Goal: Transaction & Acquisition: Purchase product/service

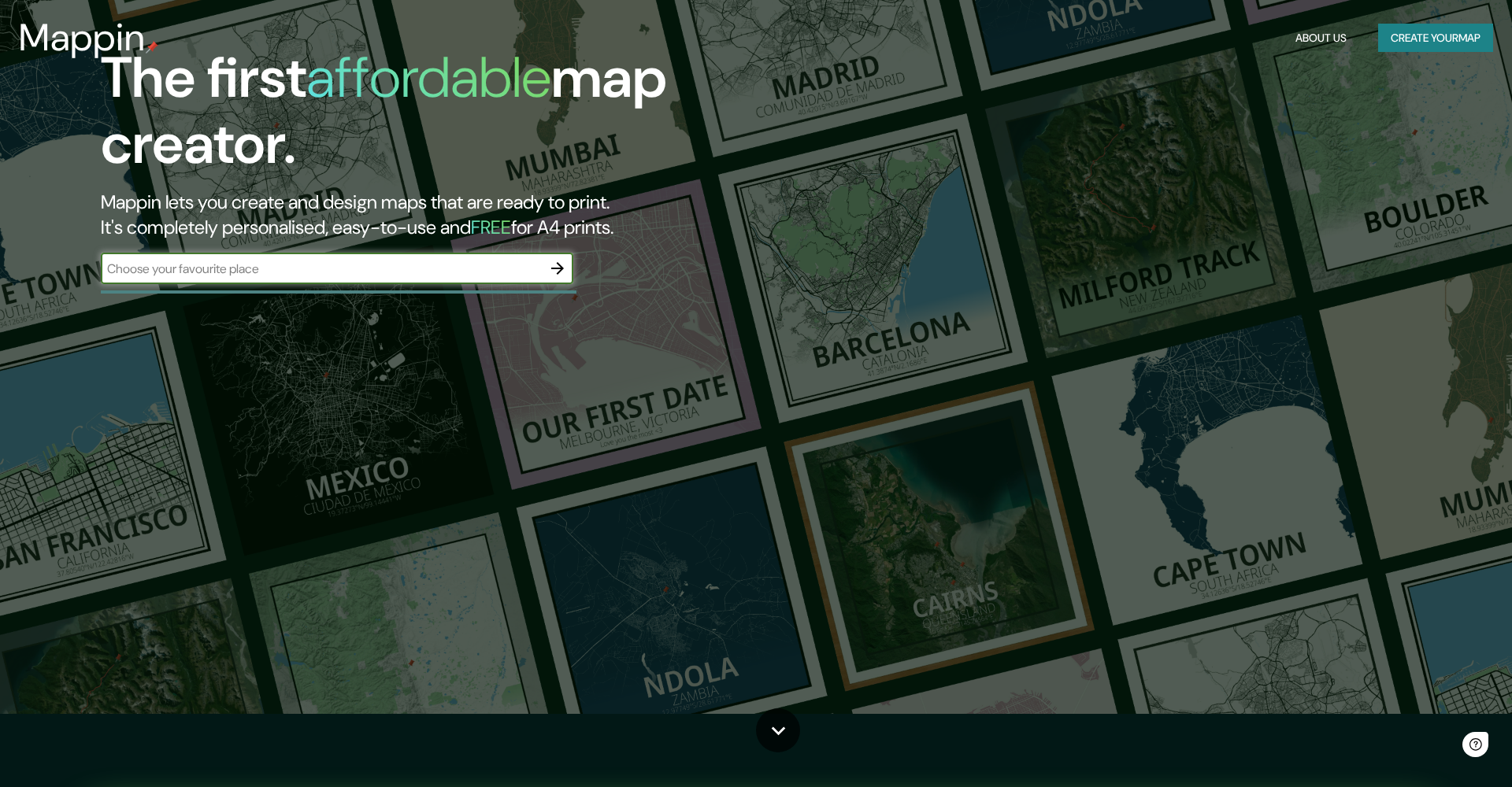
scroll to position [81, 0]
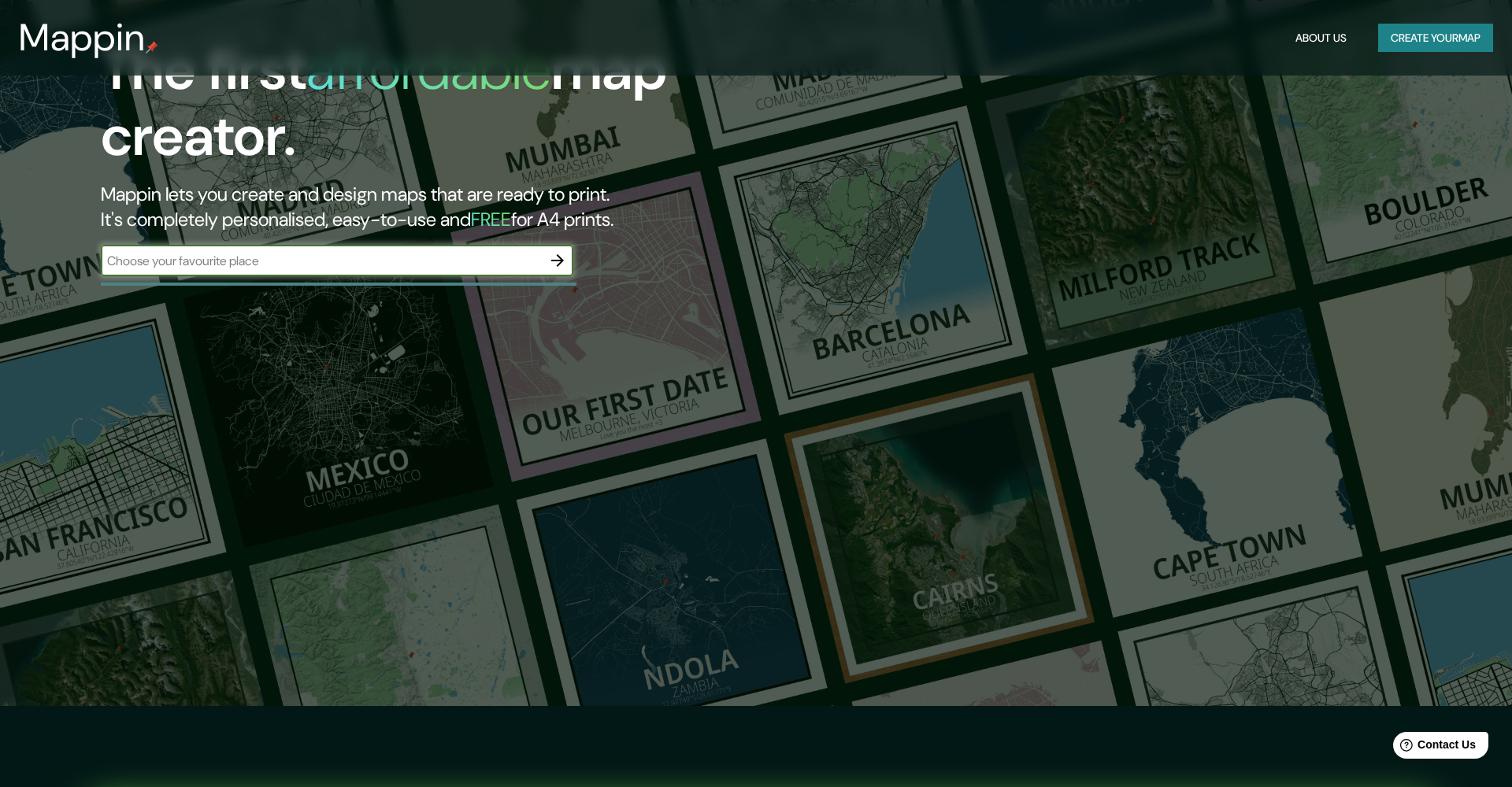
click at [353, 253] on input "text" at bounding box center [321, 260] width 441 height 18
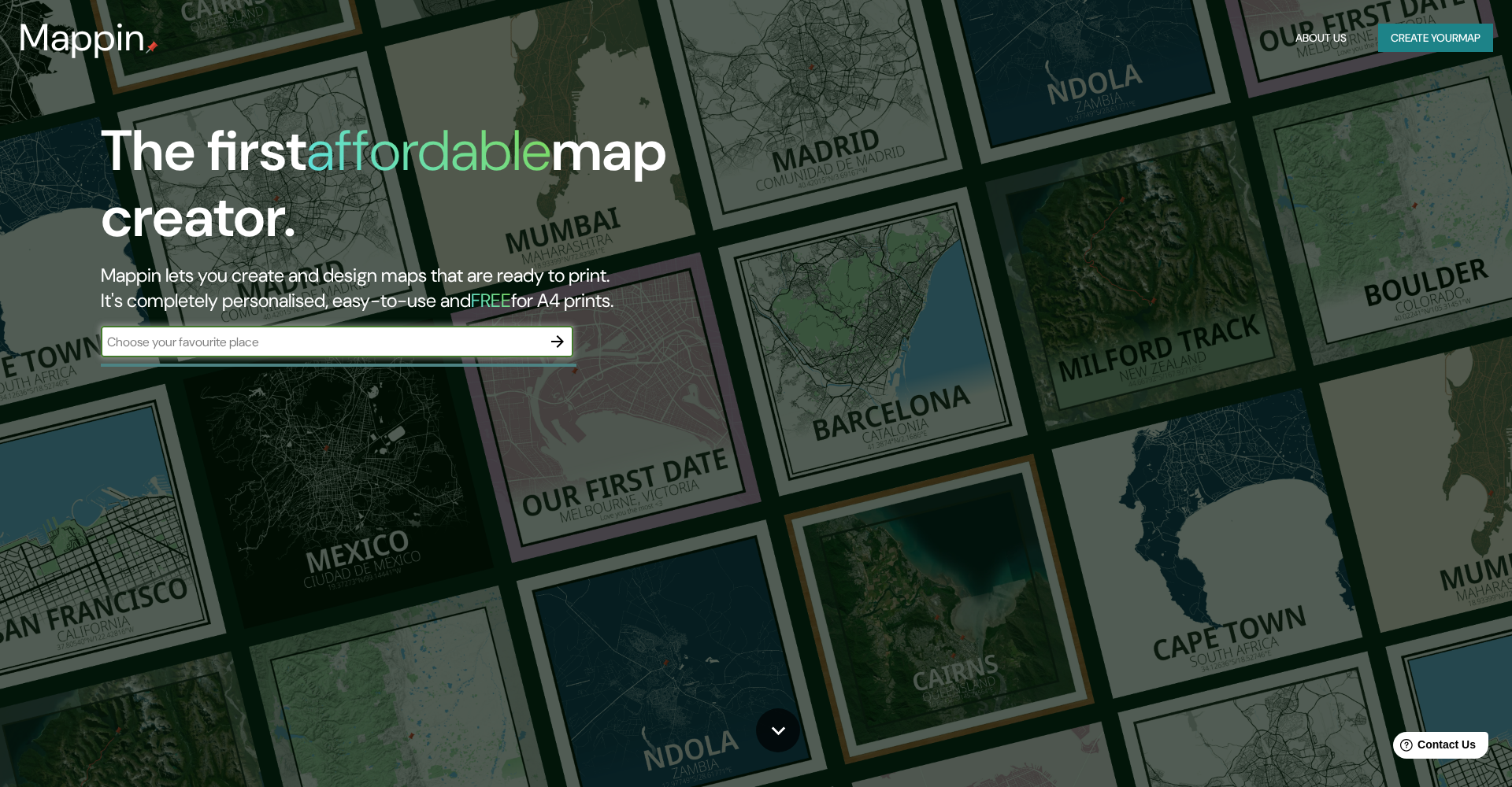
scroll to position [1, 0]
type input "europe"
click at [559, 337] on icon "button" at bounding box center [558, 341] width 19 height 19
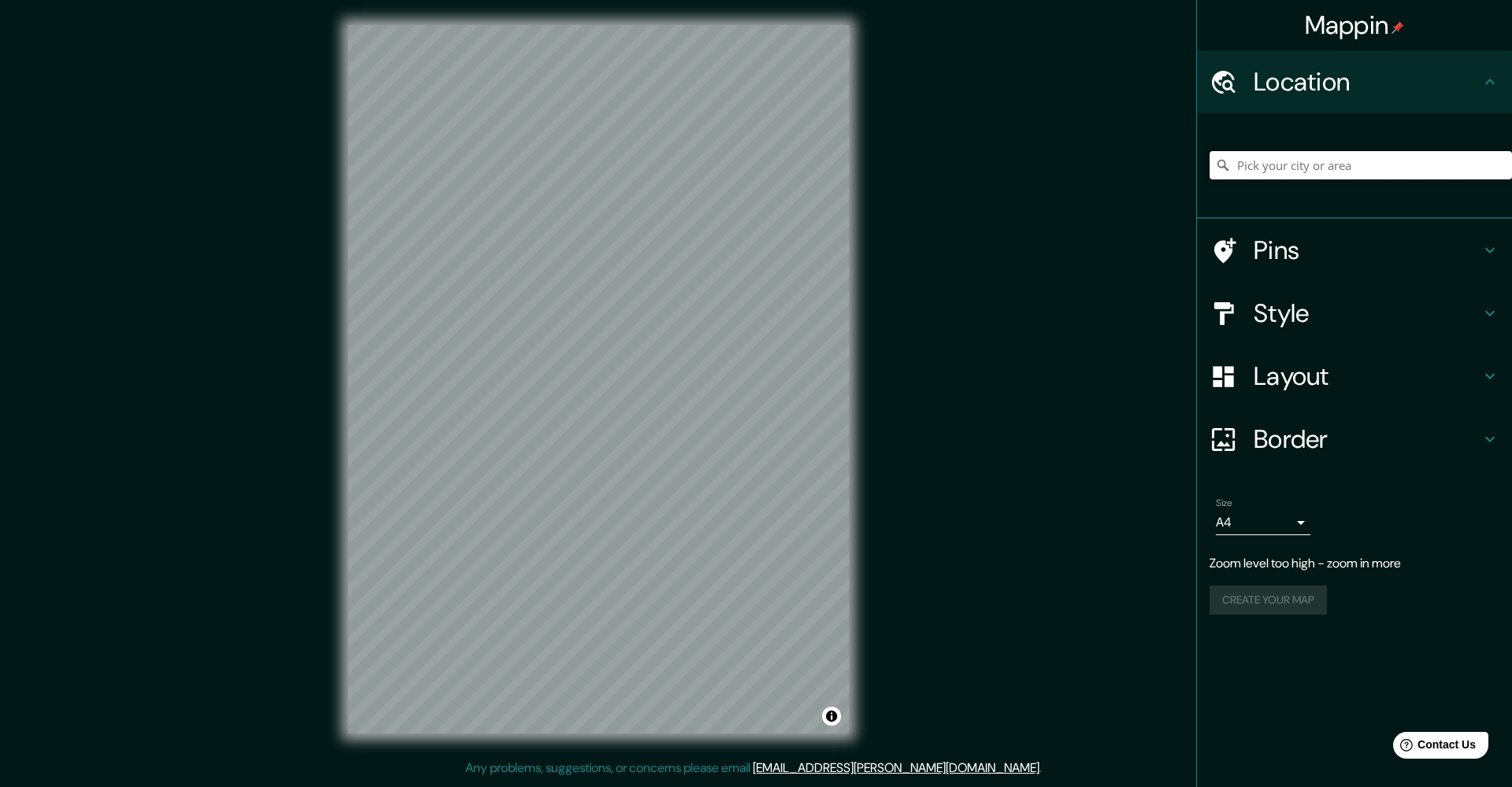
click at [1318, 164] on input "Pick your city or area" at bounding box center [1360, 165] width 302 height 28
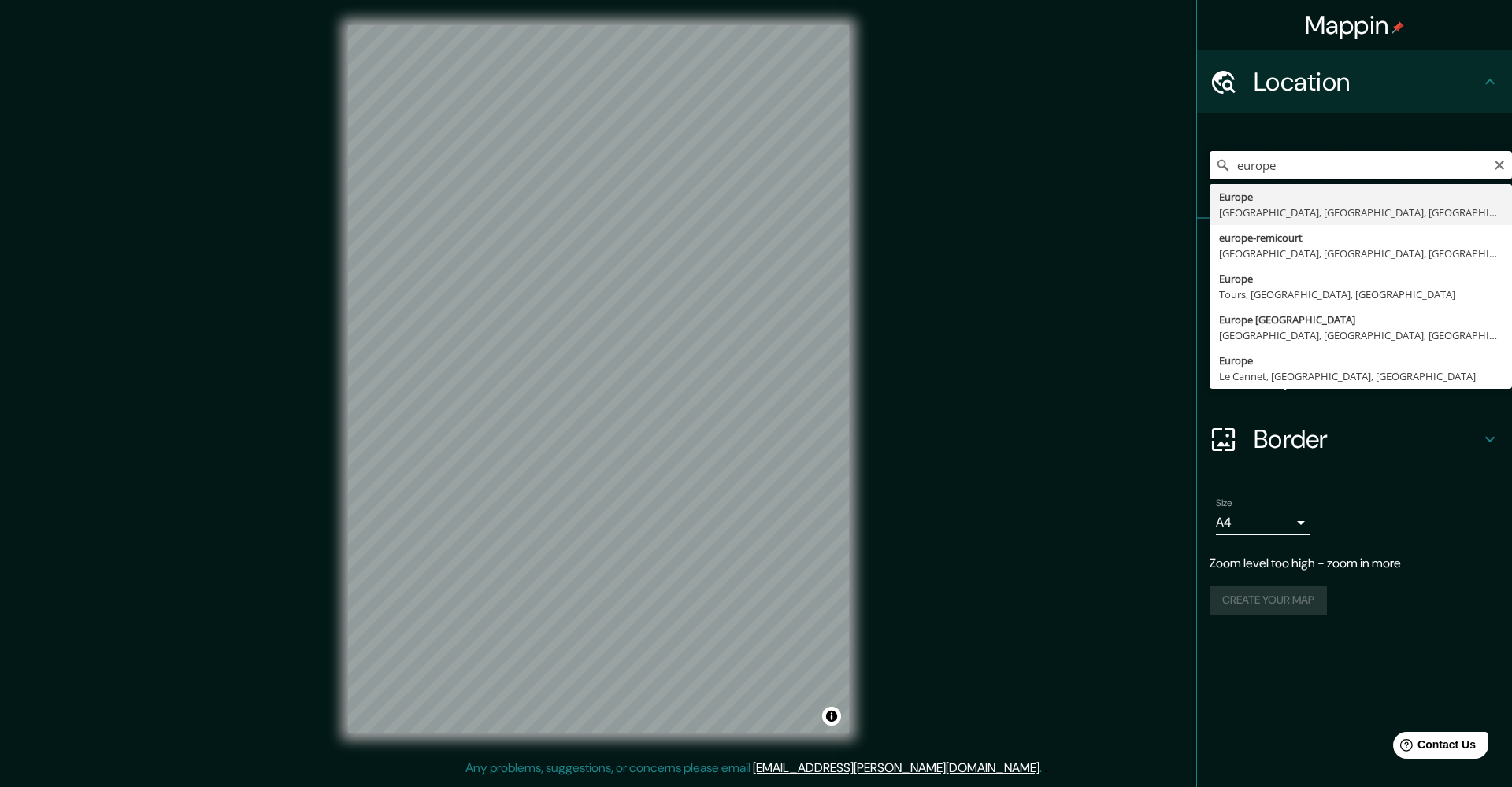
type input "europe"
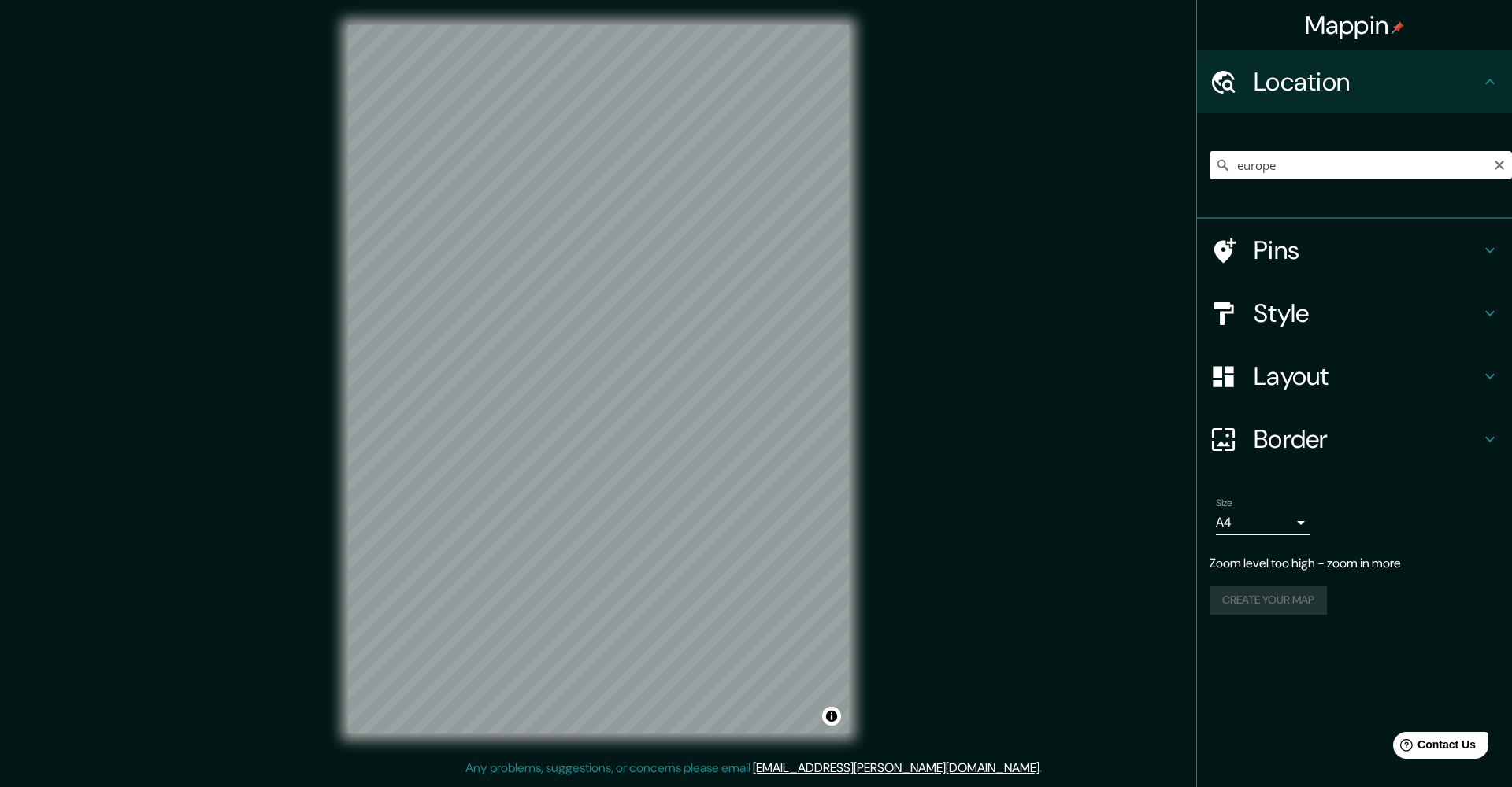
click at [1389, 130] on div "[GEOGRAPHIC_DATA] [GEOGRAPHIC_DATA] [GEOGRAPHIC_DATA], [GEOGRAPHIC_DATA], [GEOG…" at bounding box center [1360, 165] width 302 height 79
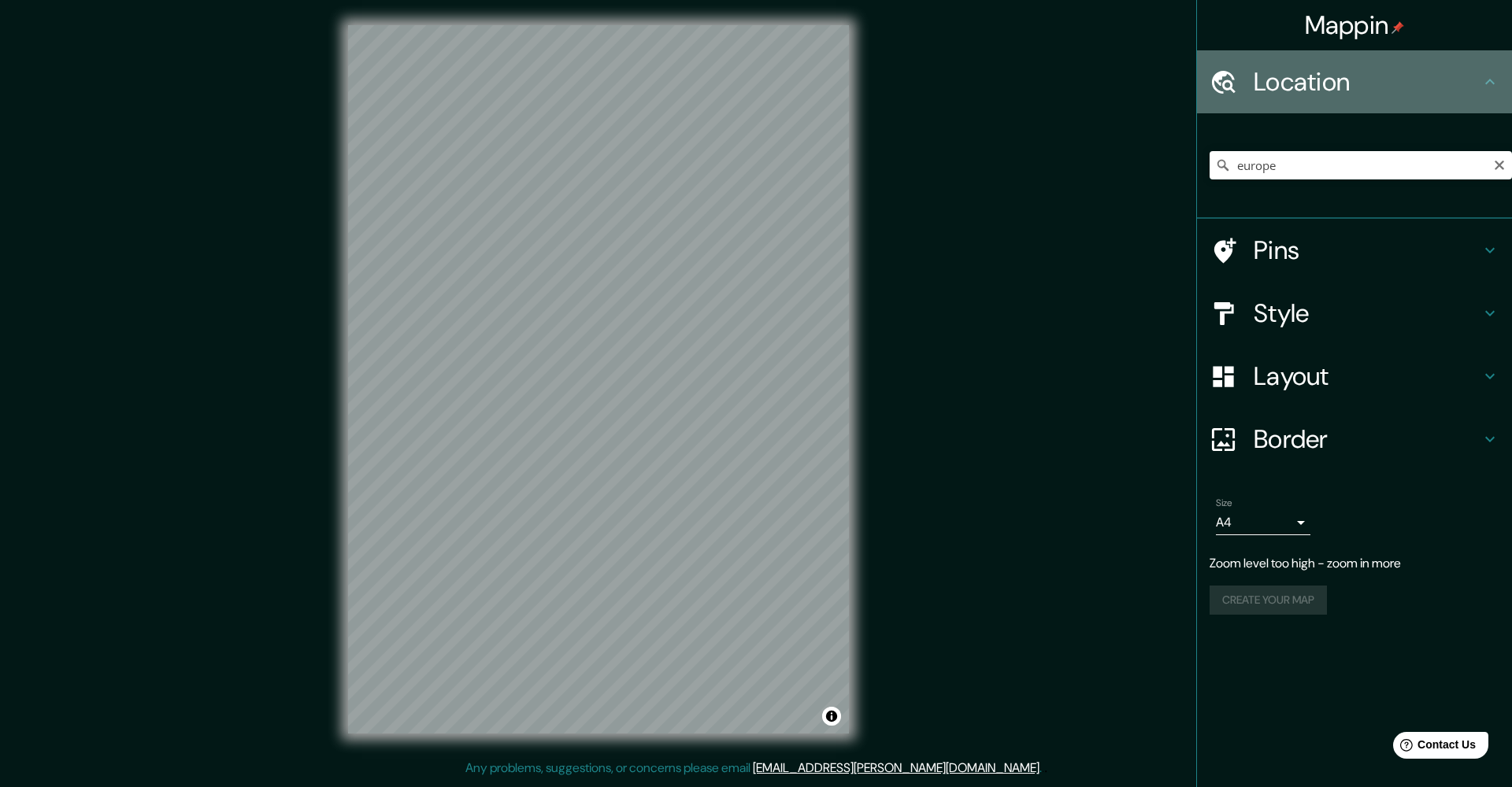
click at [1508, 78] on div "Location" at bounding box center [1354, 82] width 315 height 63
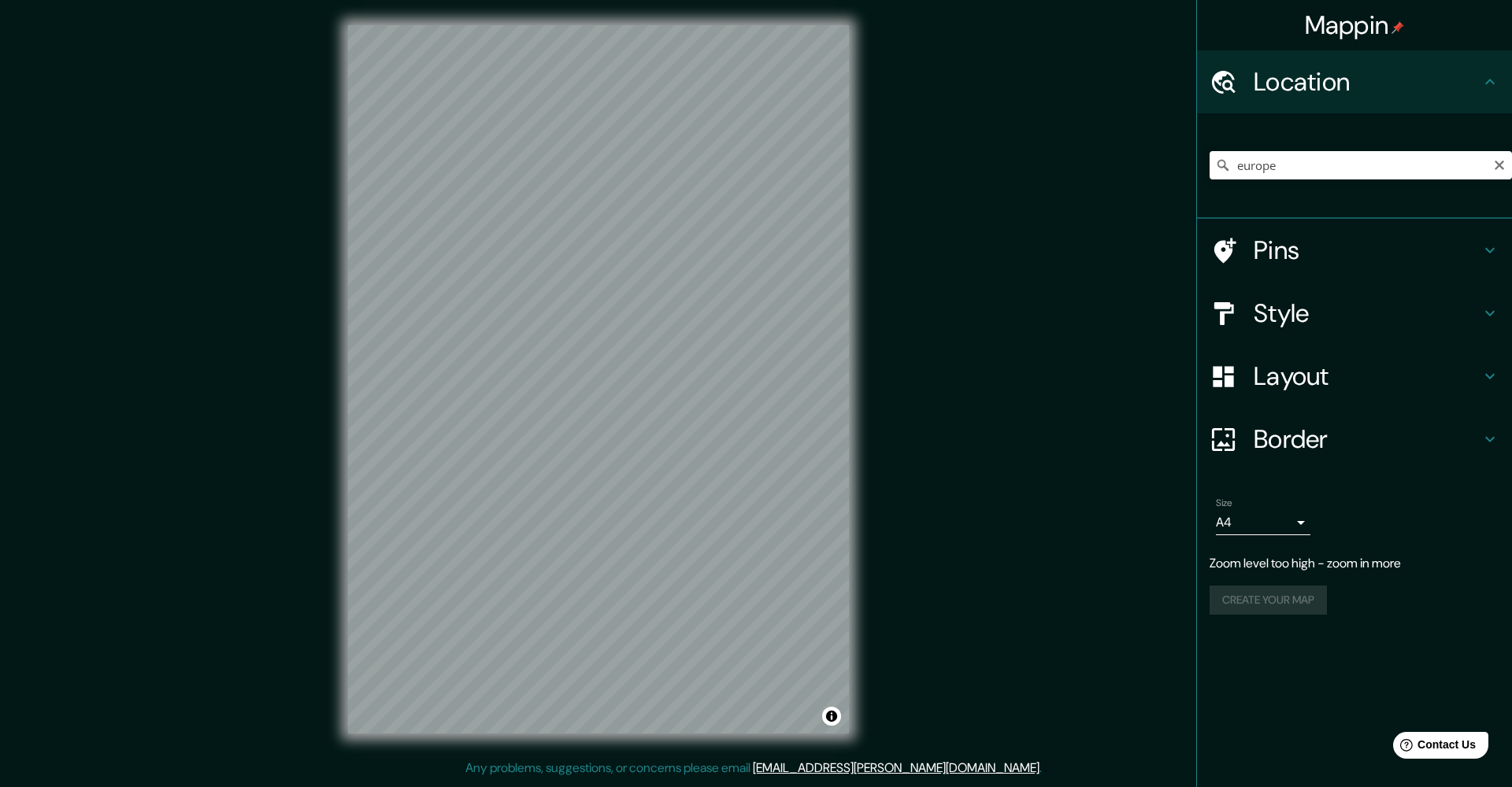
click at [1500, 80] on div "Location" at bounding box center [1354, 82] width 315 height 63
click at [1489, 84] on icon at bounding box center [1489, 82] width 19 height 19
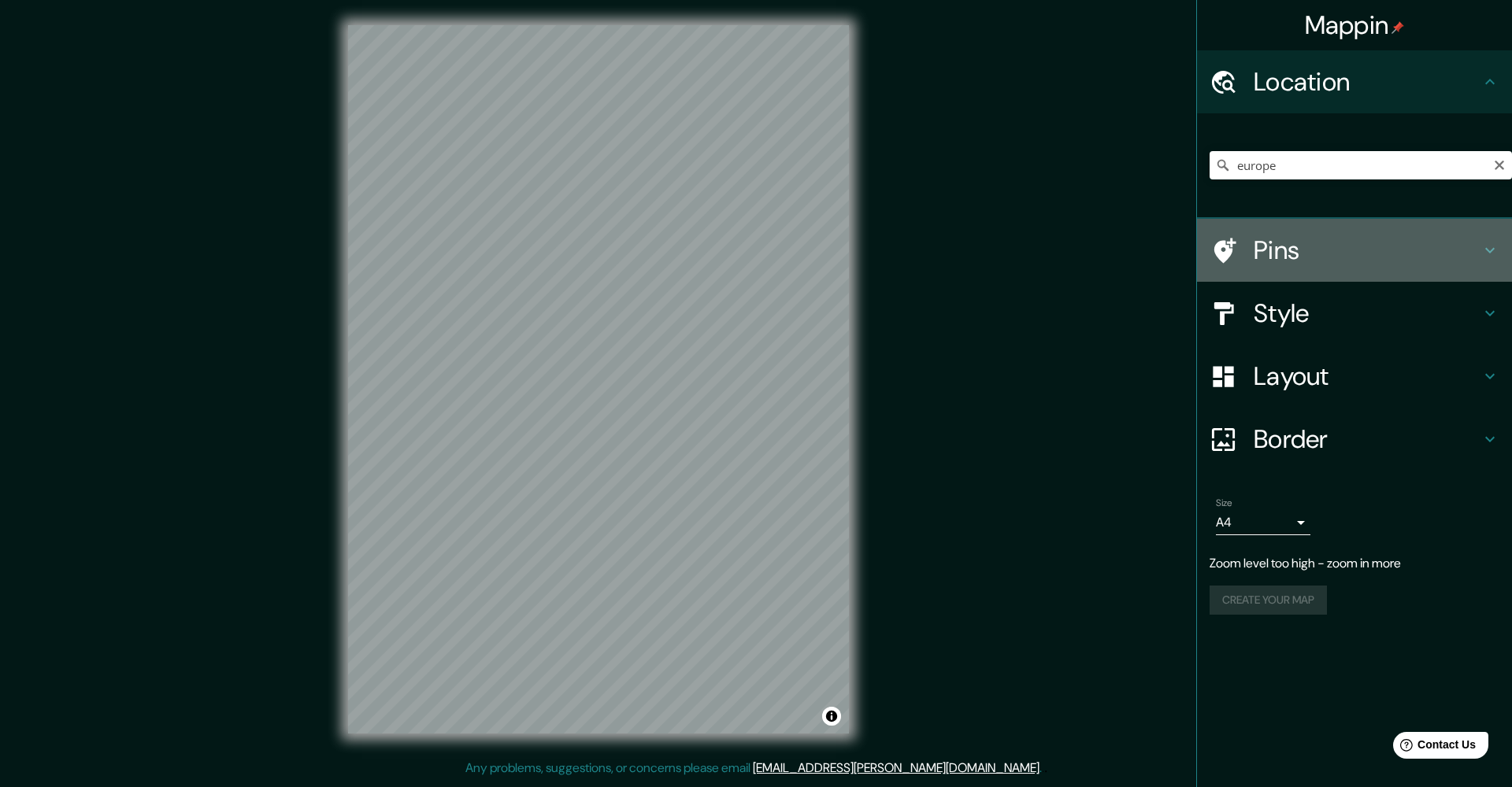
click at [1355, 243] on h4 "Pins" at bounding box center [1367, 250] width 227 height 31
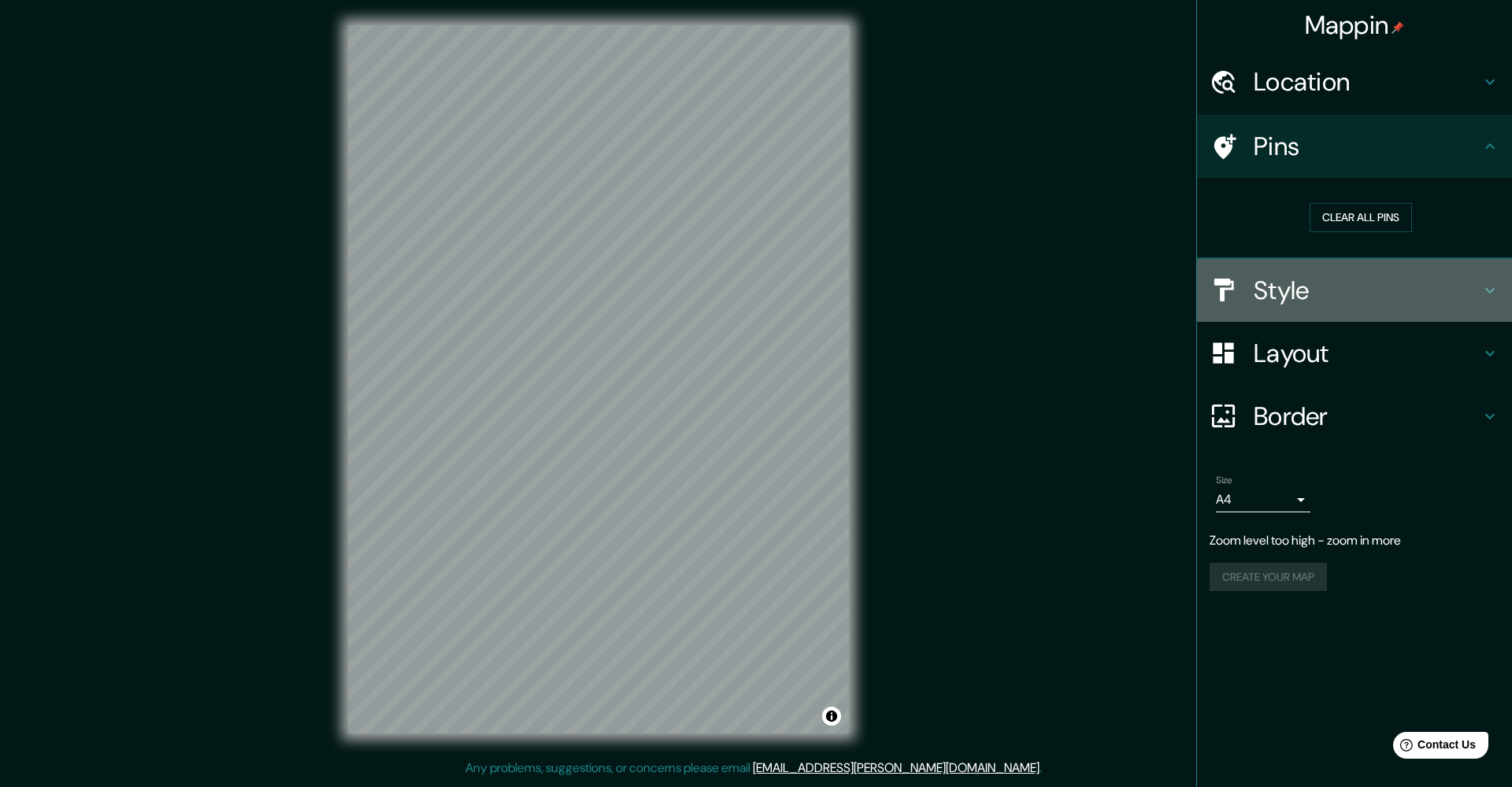
click at [1337, 275] on h4 "Style" at bounding box center [1367, 290] width 227 height 31
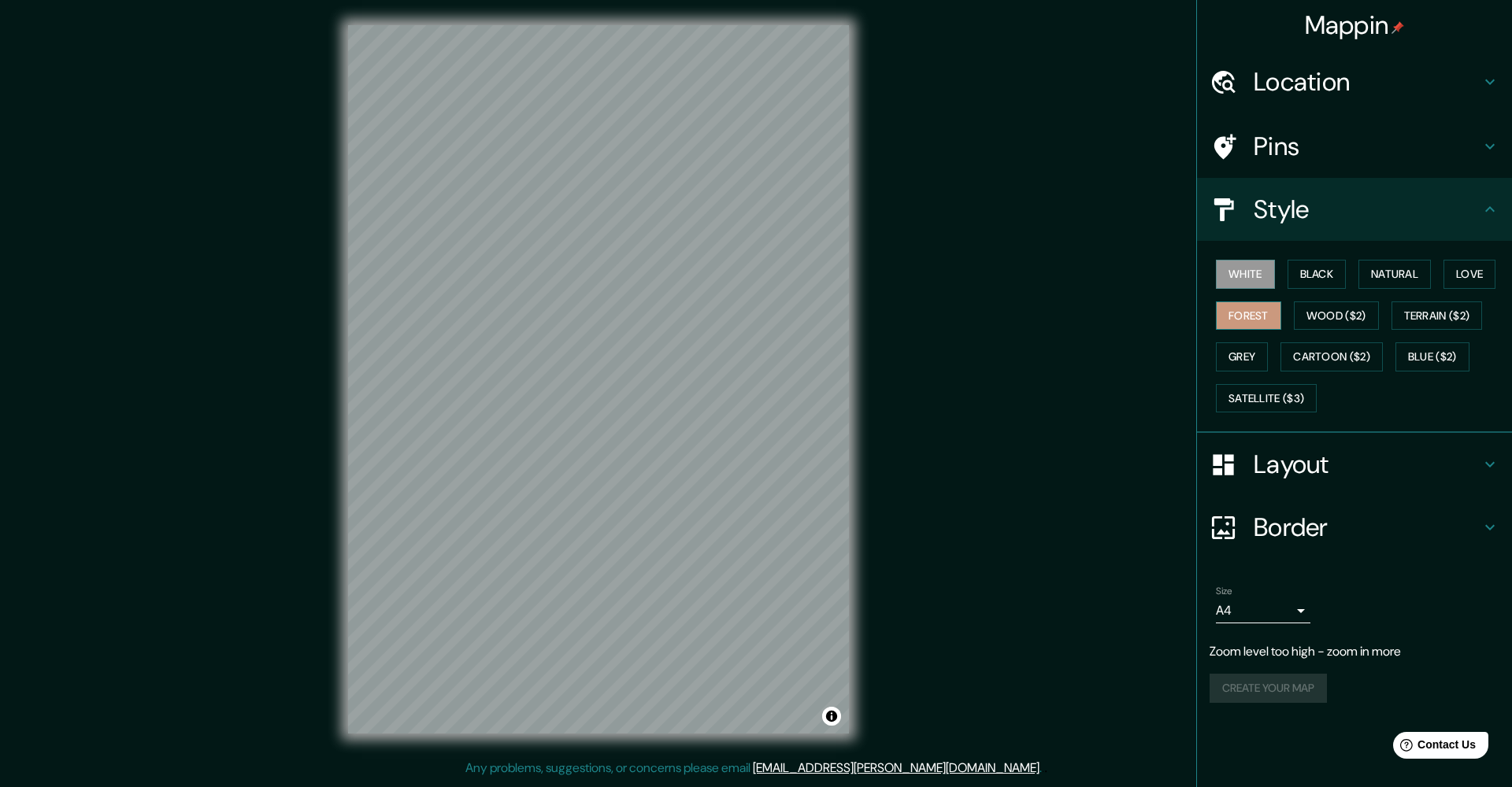
click at [1263, 310] on button "Forest" at bounding box center [1248, 315] width 66 height 29
click at [1254, 275] on button "White" at bounding box center [1245, 274] width 59 height 29
click at [1314, 277] on button "Black" at bounding box center [1316, 274] width 59 height 29
click at [1259, 269] on button "White" at bounding box center [1245, 274] width 59 height 29
click at [1427, 357] on button "Blue ($2)" at bounding box center [1432, 357] width 74 height 29
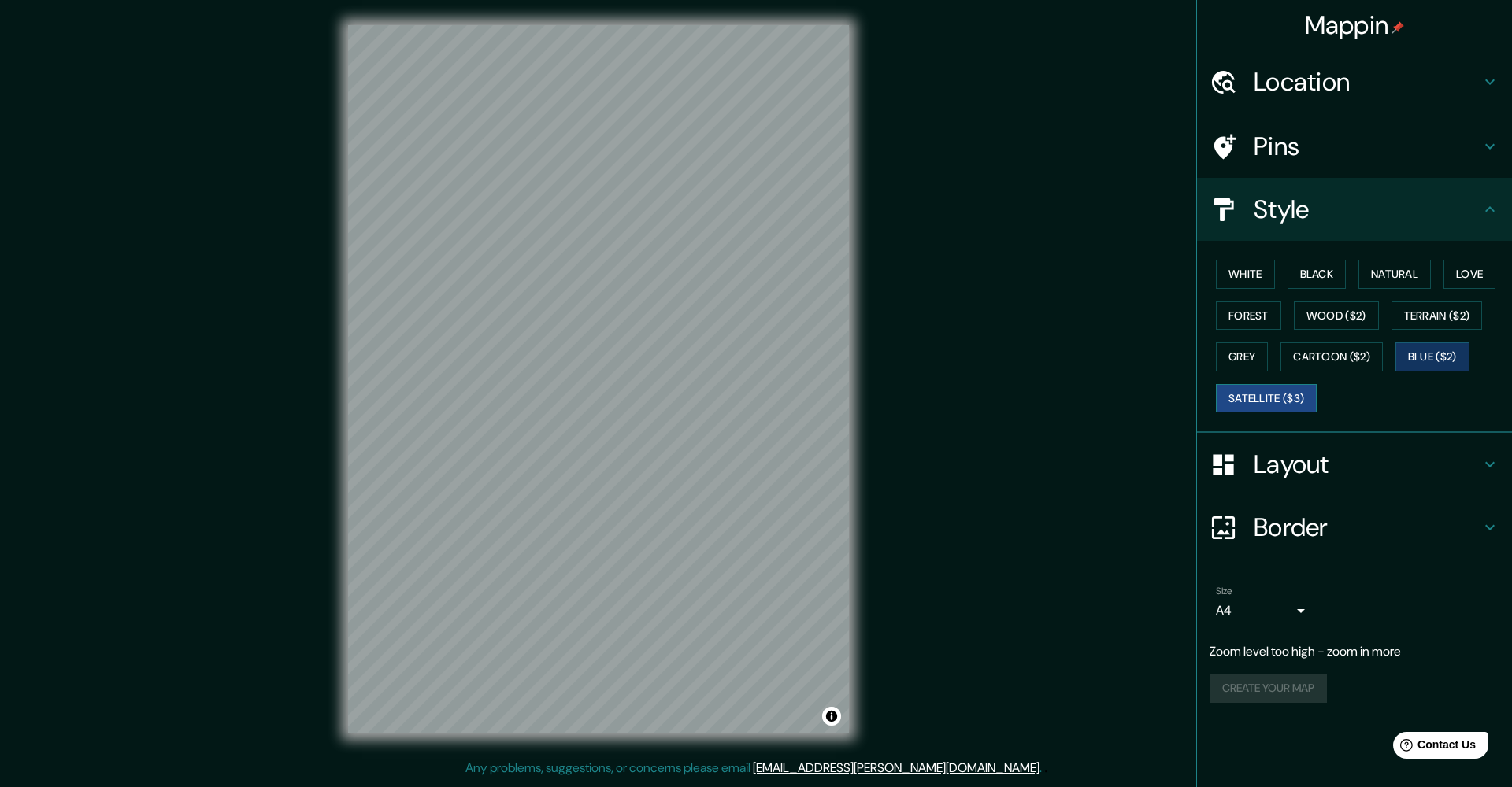
click at [1285, 387] on button "Satellite ($3)" at bounding box center [1266, 399] width 101 height 29
click at [1254, 347] on button "Grey" at bounding box center [1241, 357] width 52 height 29
click at [1259, 301] on button "Forest" at bounding box center [1248, 315] width 66 height 29
click at [1254, 278] on button "White" at bounding box center [1245, 274] width 59 height 29
click at [1258, 306] on button "Forest" at bounding box center [1248, 315] width 66 height 29
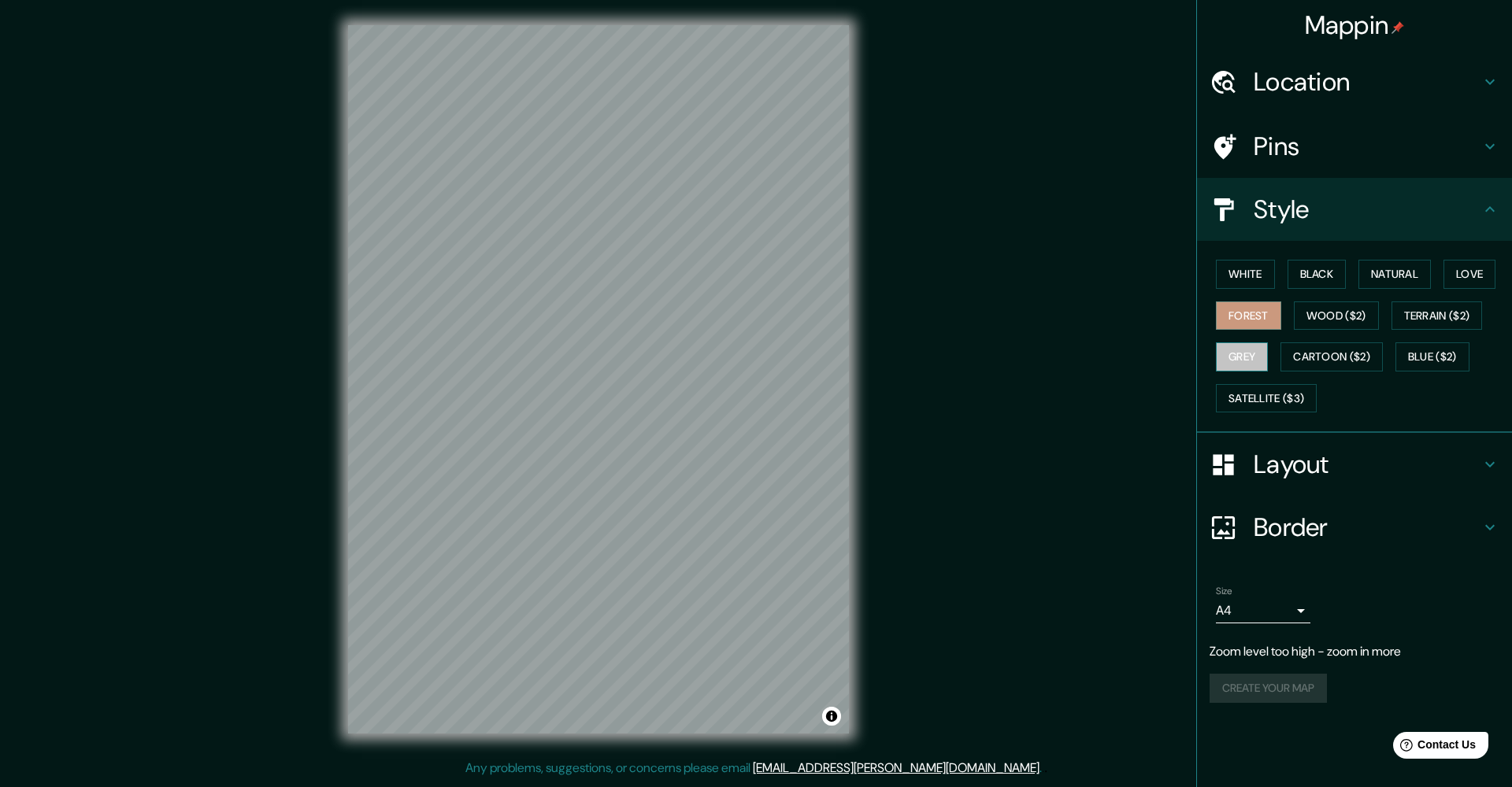
click at [1253, 343] on button "Grey" at bounding box center [1241, 357] width 52 height 29
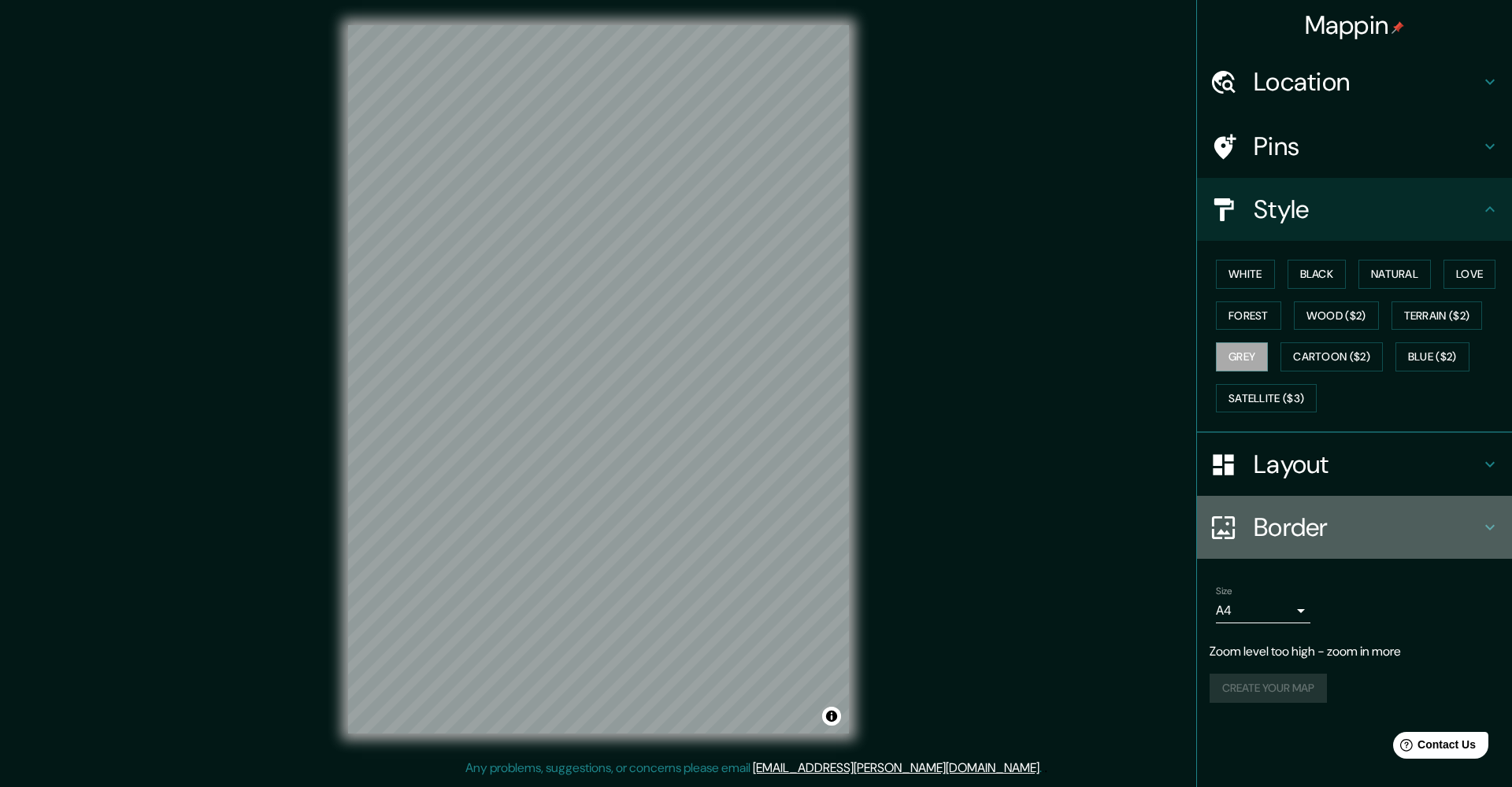
click at [1346, 496] on div "Border" at bounding box center [1354, 527] width 315 height 63
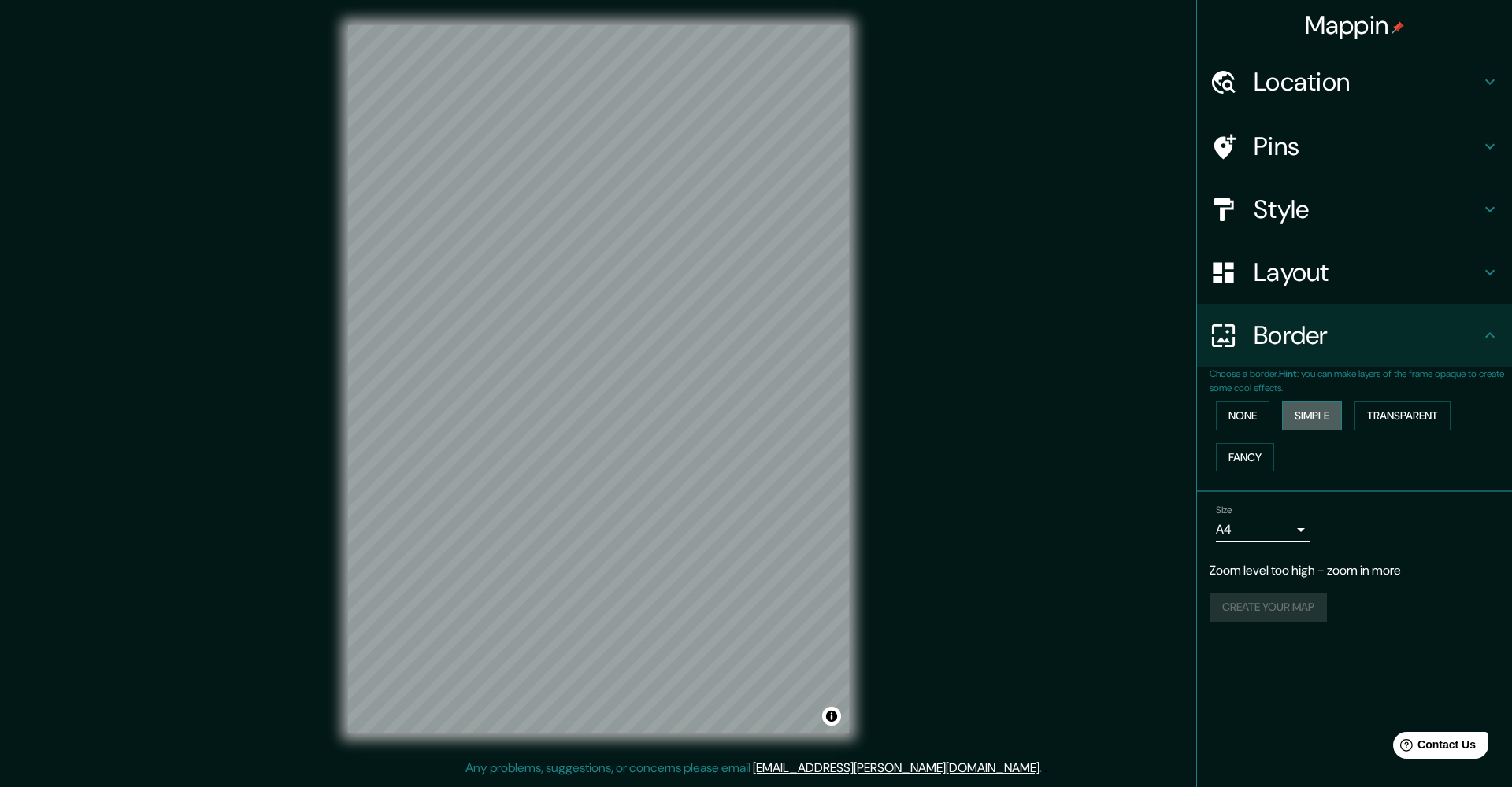
click at [1323, 414] on button "Simple" at bounding box center [1311, 416] width 60 height 29
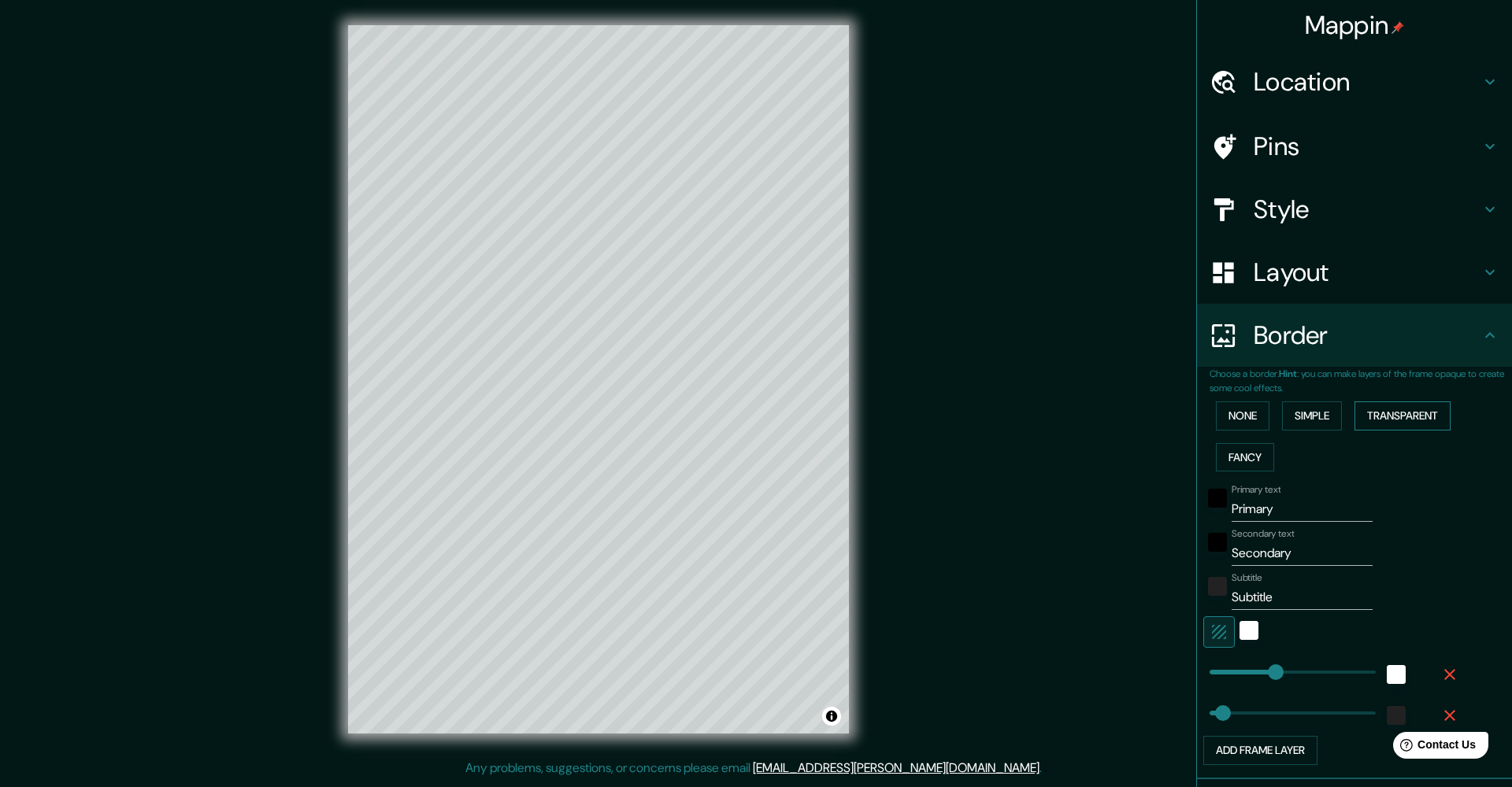
click at [1386, 422] on button "Transparent" at bounding box center [1402, 416] width 96 height 29
click at [1251, 448] on button "Fancy" at bounding box center [1244, 458] width 58 height 29
click at [1244, 416] on button "None" at bounding box center [1242, 416] width 53 height 29
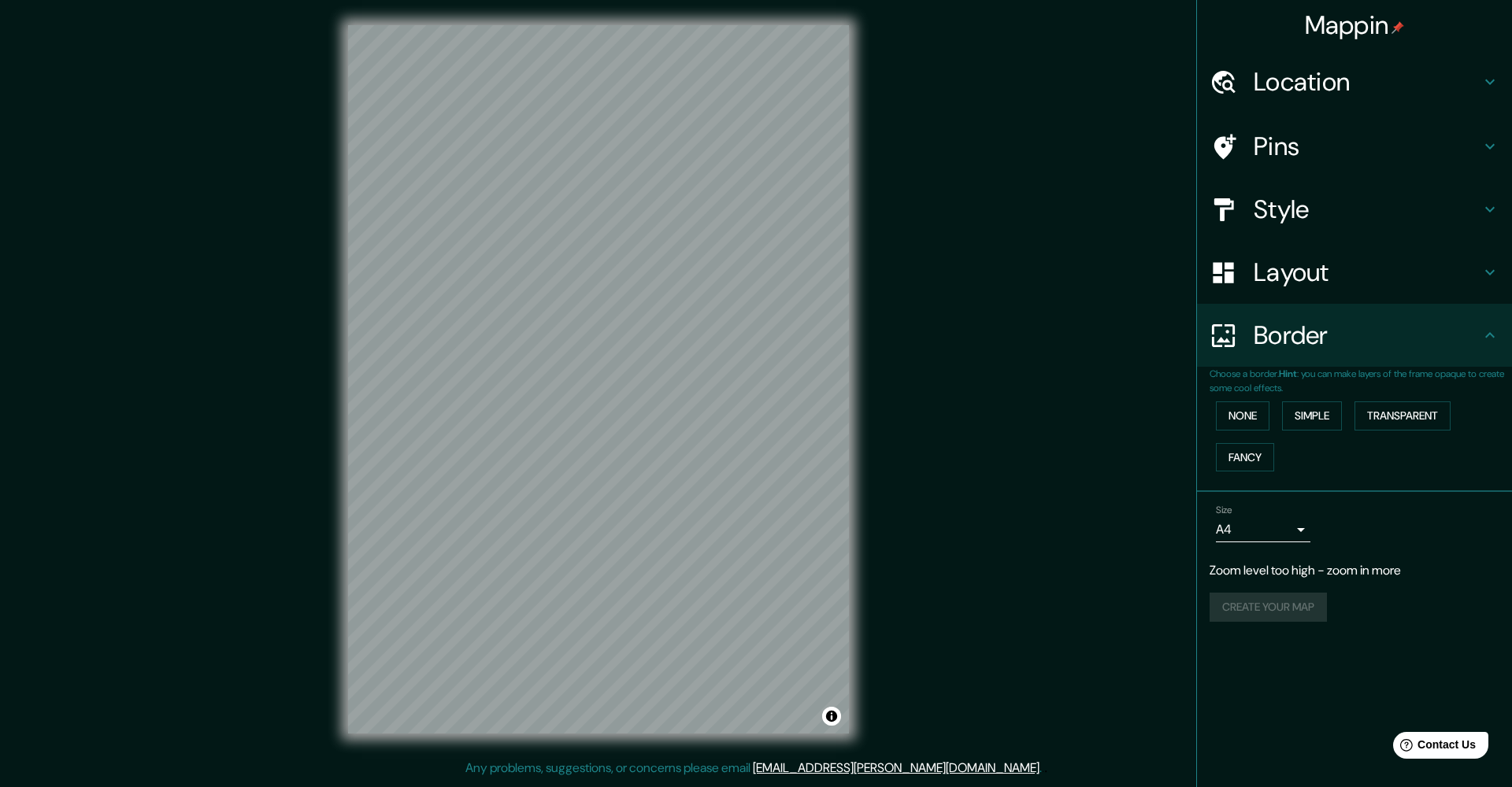
click at [1423, 331] on h4 "Border" at bounding box center [1367, 335] width 227 height 31
click at [1494, 330] on icon at bounding box center [1489, 335] width 19 height 19
click at [1492, 271] on icon at bounding box center [1489, 272] width 9 height 6
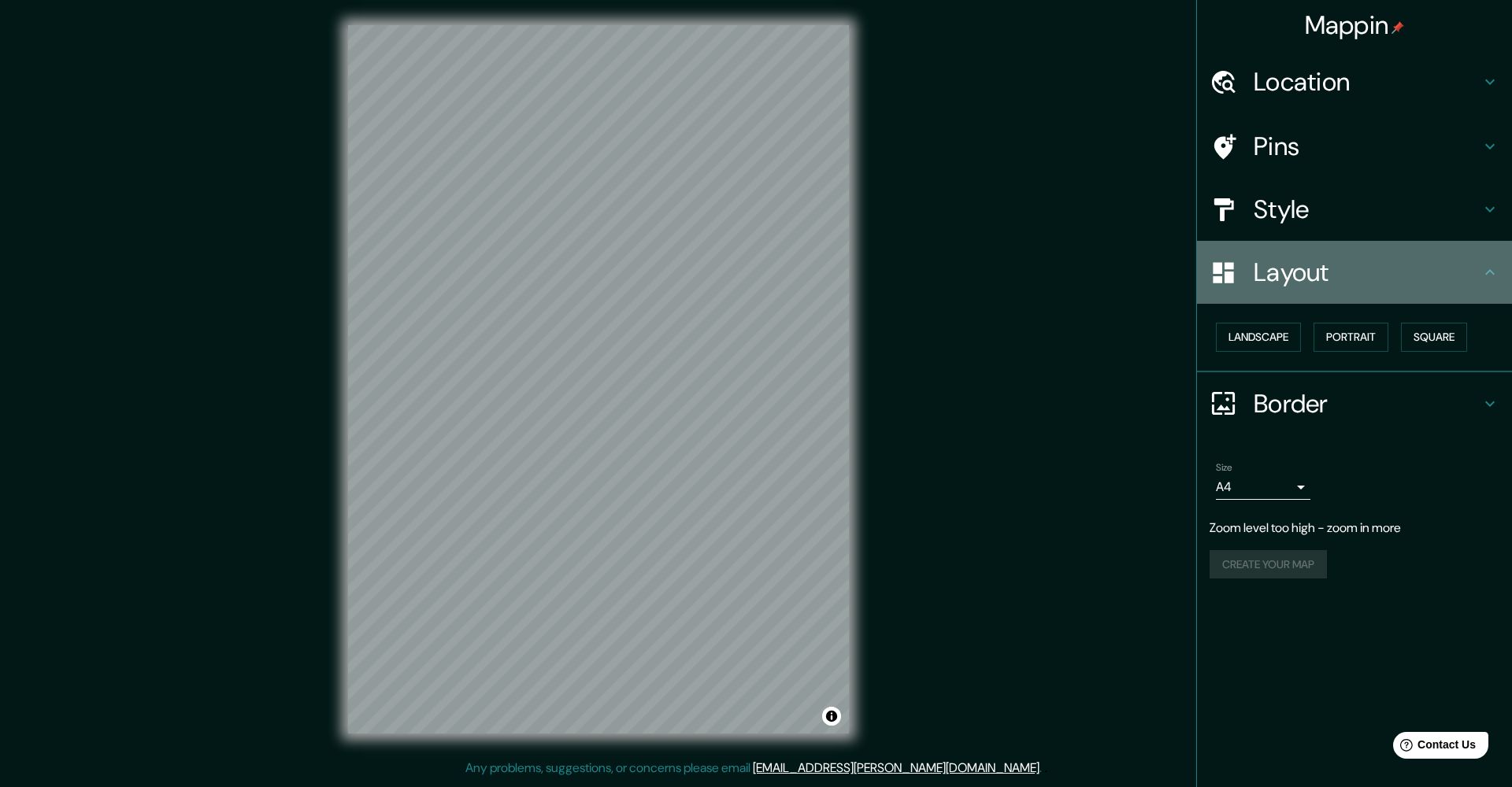
click at [1492, 271] on icon at bounding box center [1489, 272] width 9 height 6
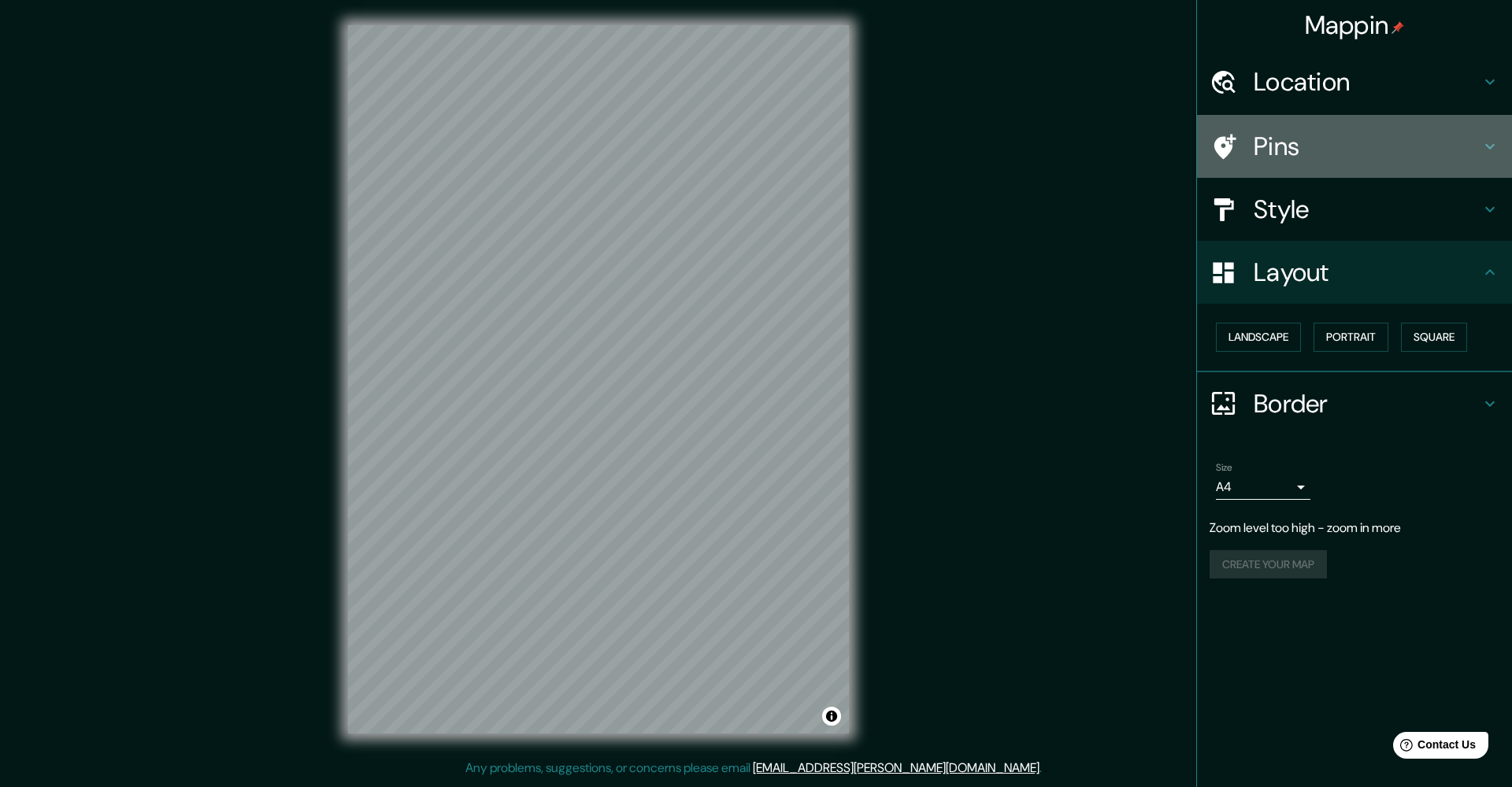
click at [1223, 141] on icon at bounding box center [1224, 146] width 22 height 26
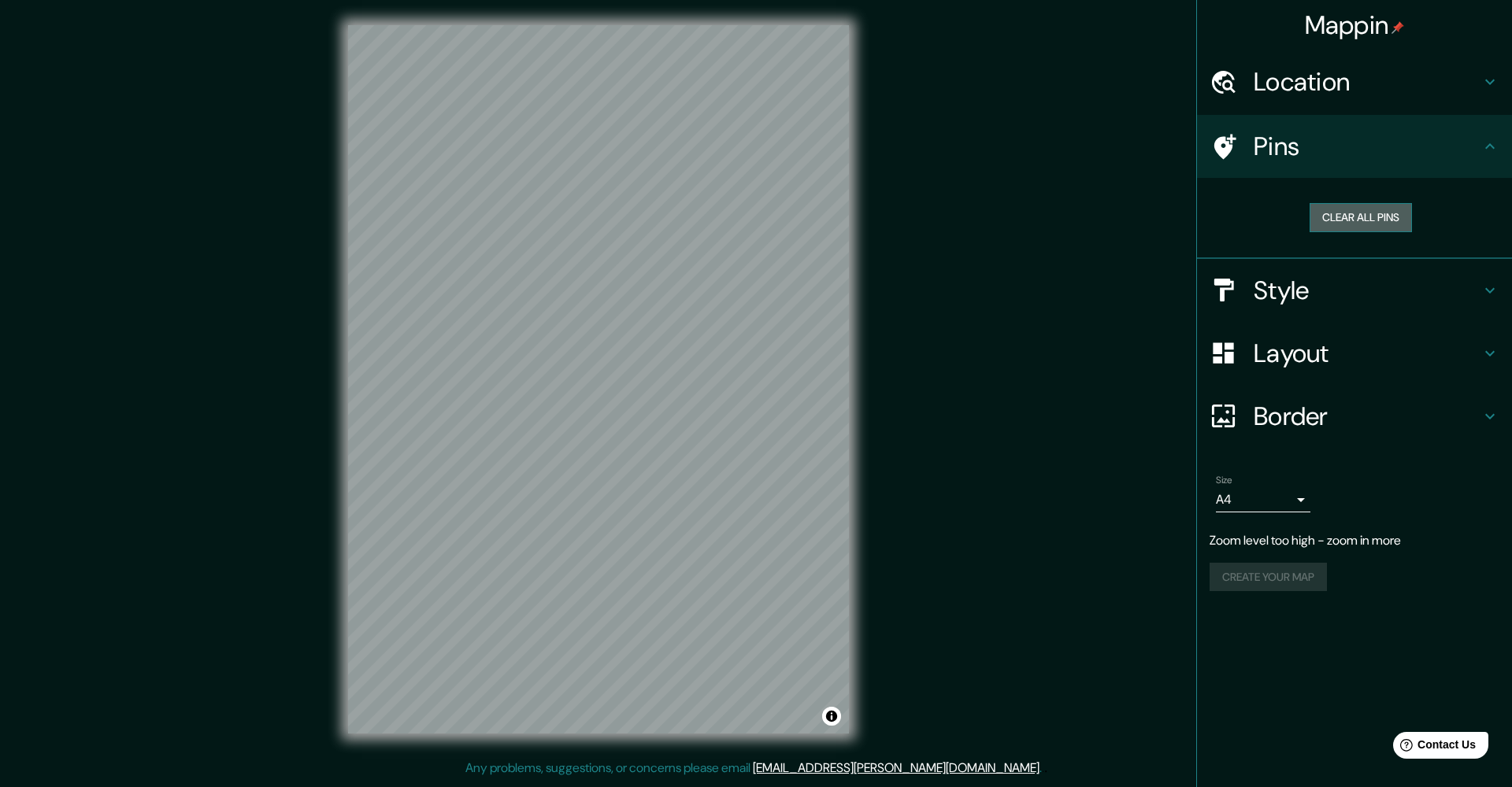
click at [1338, 215] on button "Clear all pins" at bounding box center [1361, 217] width 103 height 29
click at [1352, 26] on h4 "Mappin" at bounding box center [1354, 25] width 100 height 31
